Goal: Find specific page/section: Find specific page/section

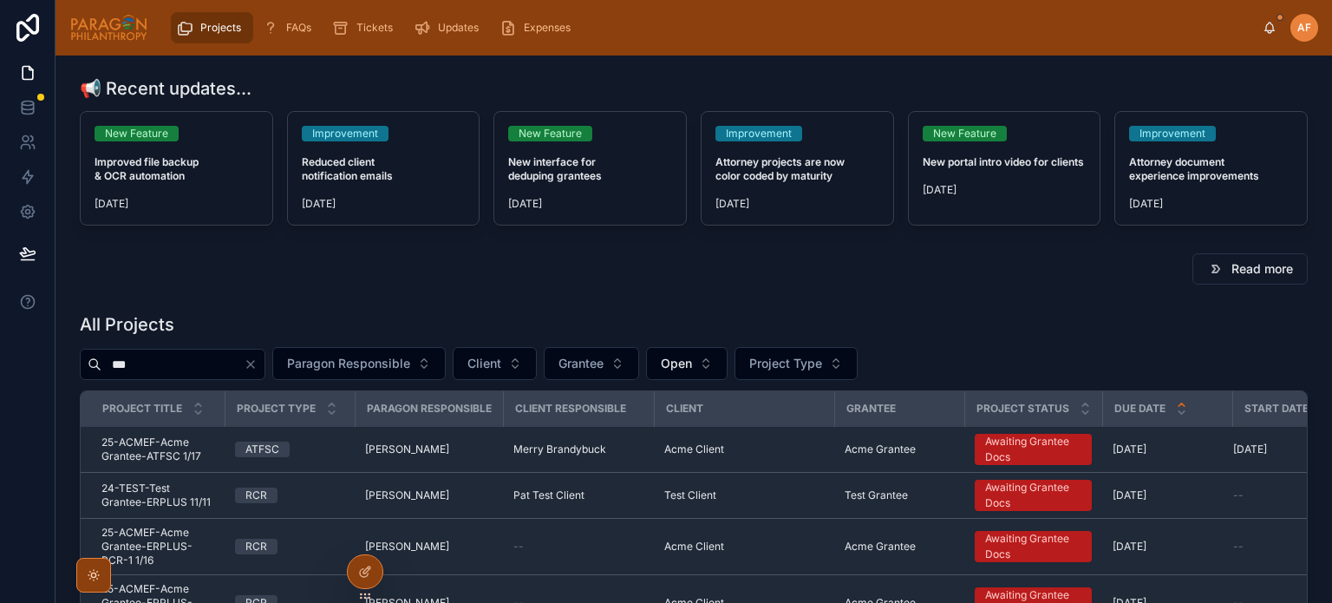
type input "***"
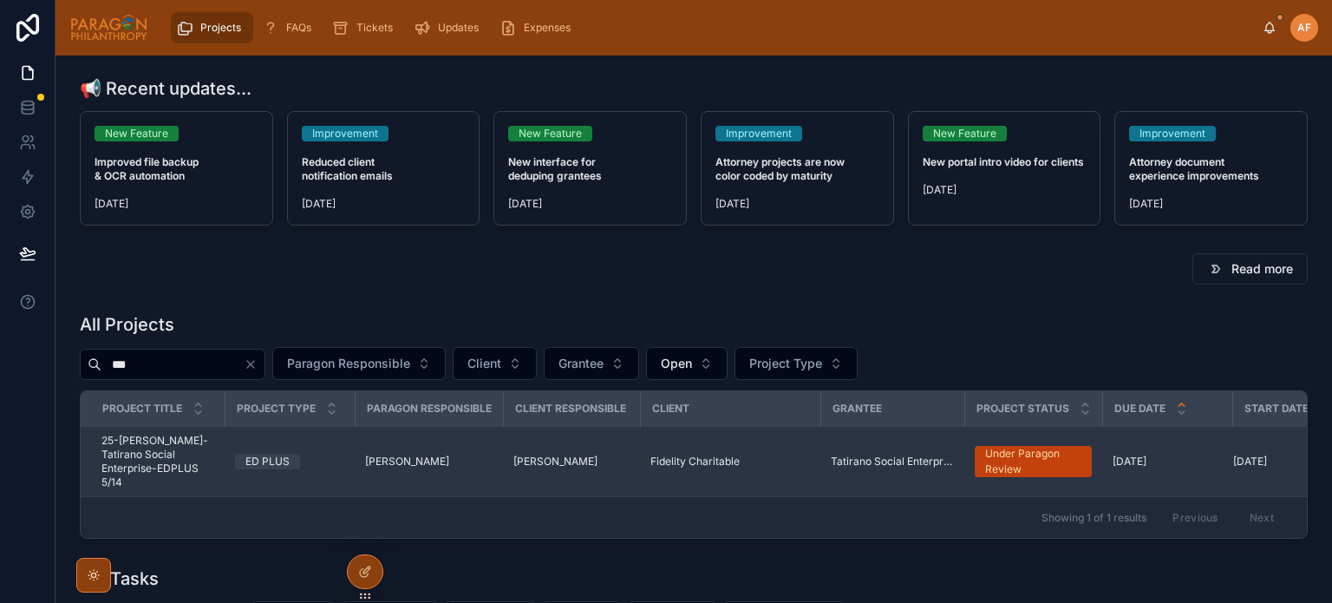
click at [353, 453] on td "ED PLUS" at bounding box center [290, 462] width 130 height 70
click at [347, 450] on td "ED PLUS" at bounding box center [290, 462] width 130 height 70
click at [324, 444] on td "ED PLUS" at bounding box center [290, 462] width 130 height 70
click at [325, 454] on div "ED PLUS" at bounding box center [289, 462] width 109 height 16
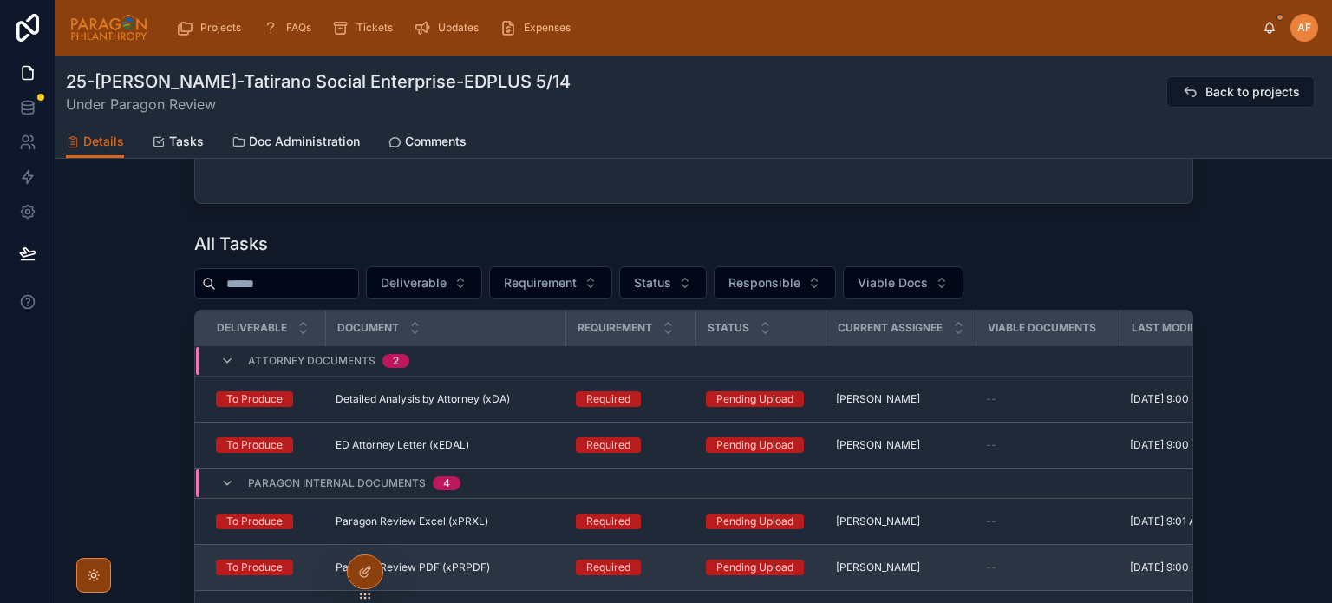
scroll to position [173, 0]
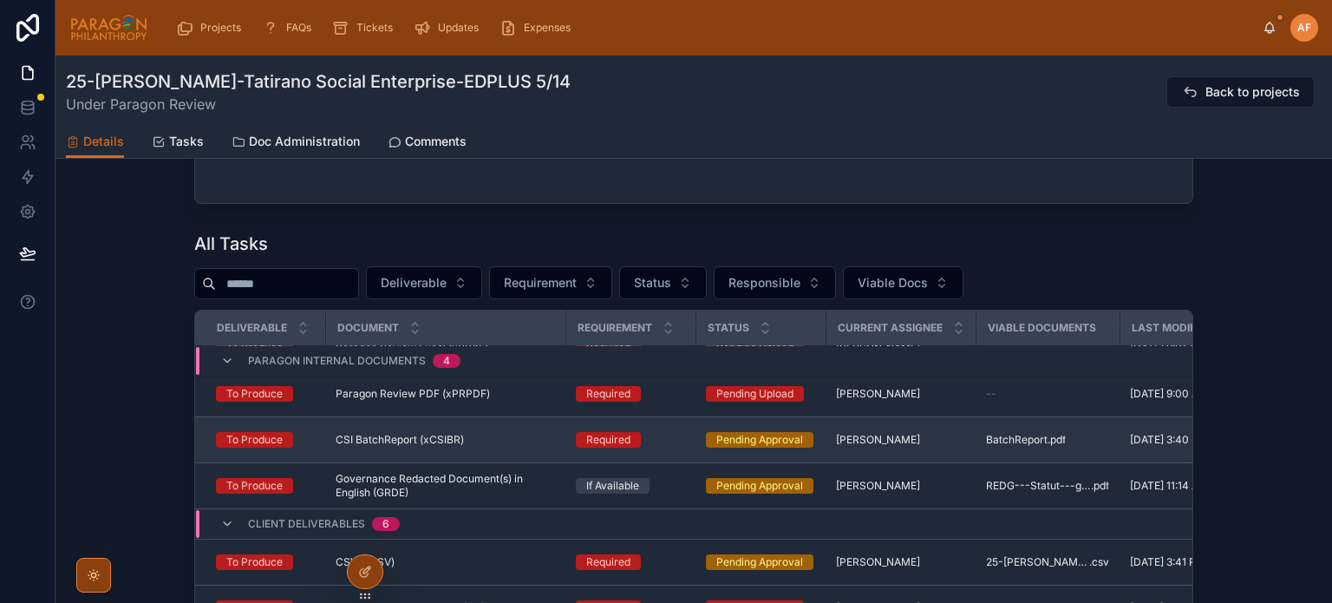
click at [542, 443] on div "CSI BatchReport (xCSIBR) CSI BatchReport (xCSIBR)" at bounding box center [445, 440] width 219 height 14
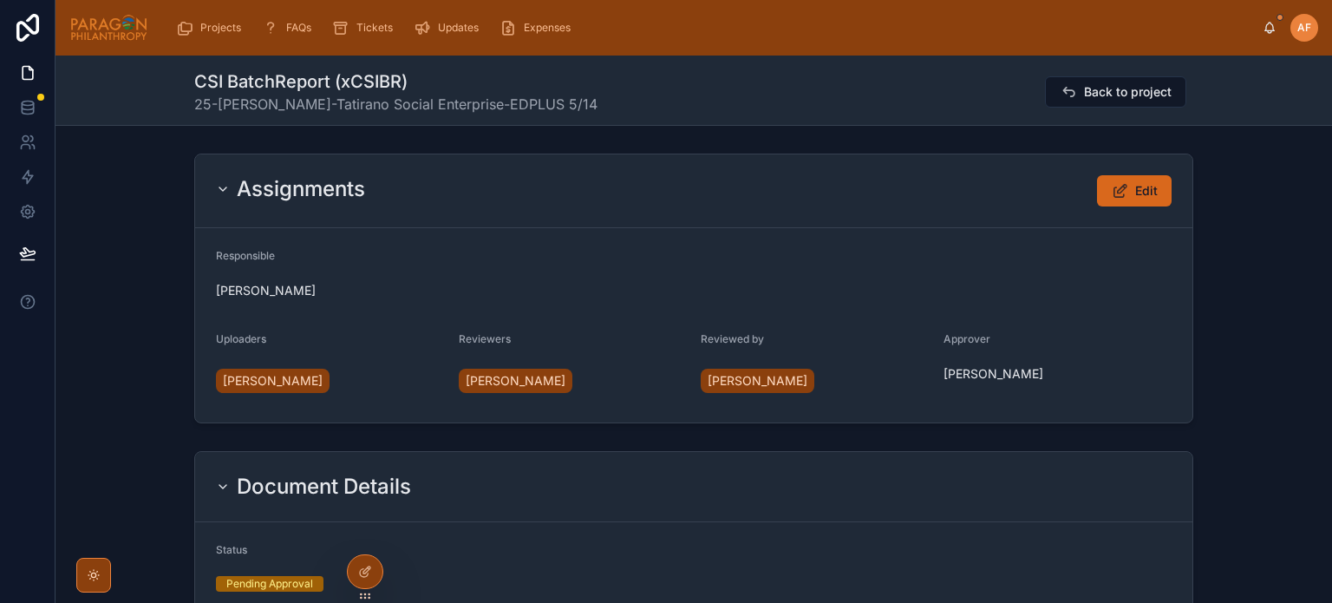
scroll to position [177, 0]
